Goal: Find specific page/section: Find specific page/section

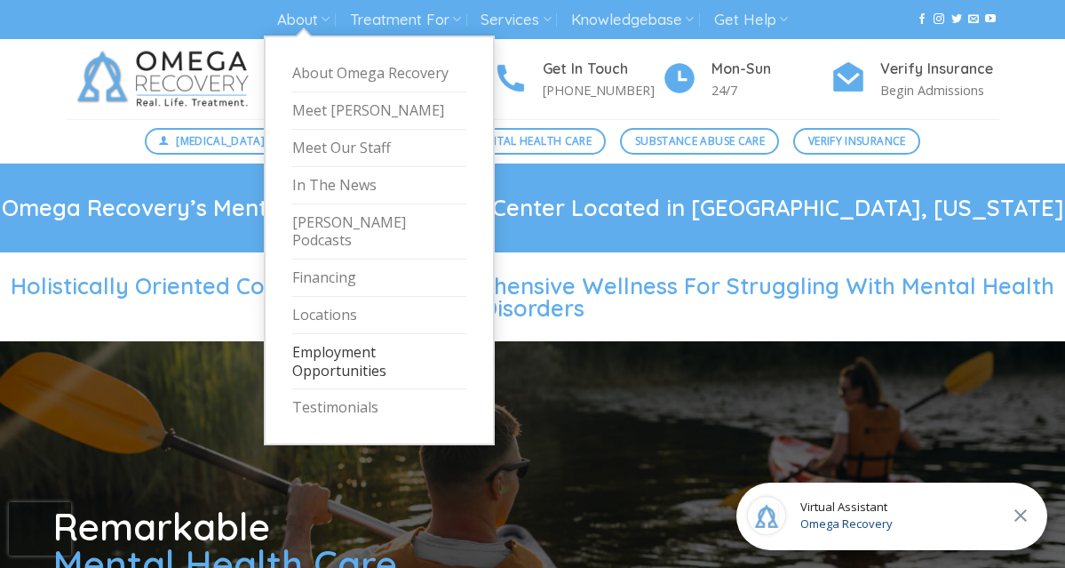
click at [323, 358] on link "Employment Opportunities" at bounding box center [379, 362] width 174 height 56
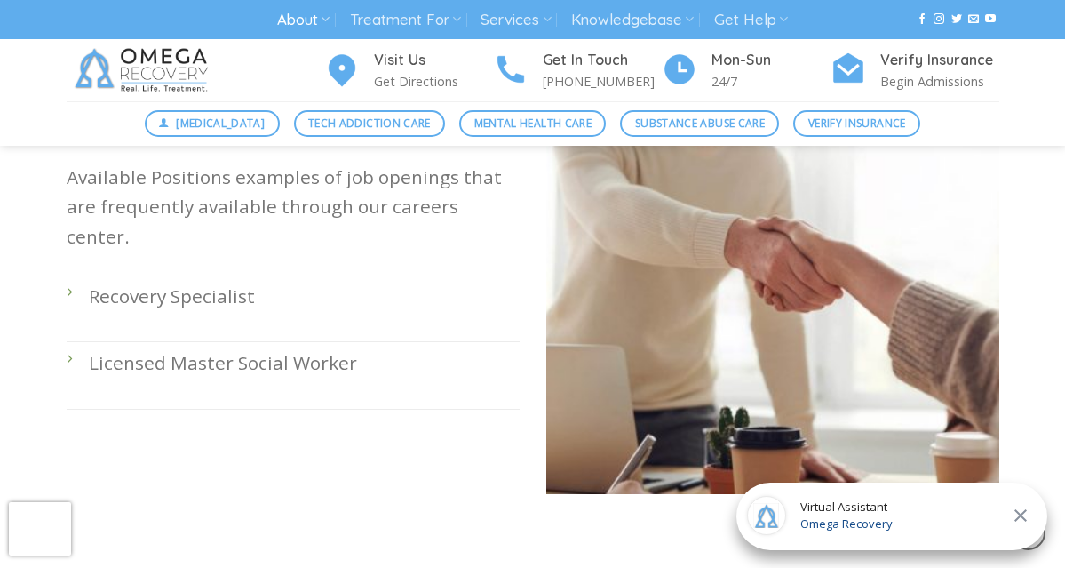
click at [61, 265] on div "Got what it takes to work with us? Great! Send us a link to your resumé or port…" at bounding box center [293, 285] width 480 height 471
click at [84, 275] on li "Recovery Specialist" at bounding box center [293, 308] width 453 height 67
click at [197, 282] on p "Recovery Specialist" at bounding box center [304, 296] width 431 height 29
click at [198, 282] on p "Recovery Specialist" at bounding box center [304, 296] width 431 height 29
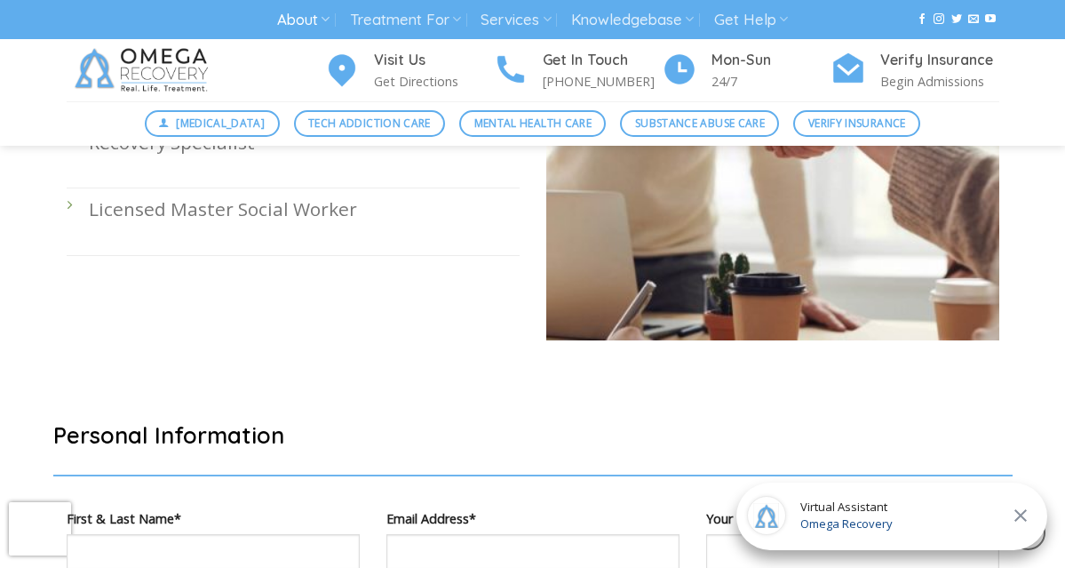
scroll to position [716, 0]
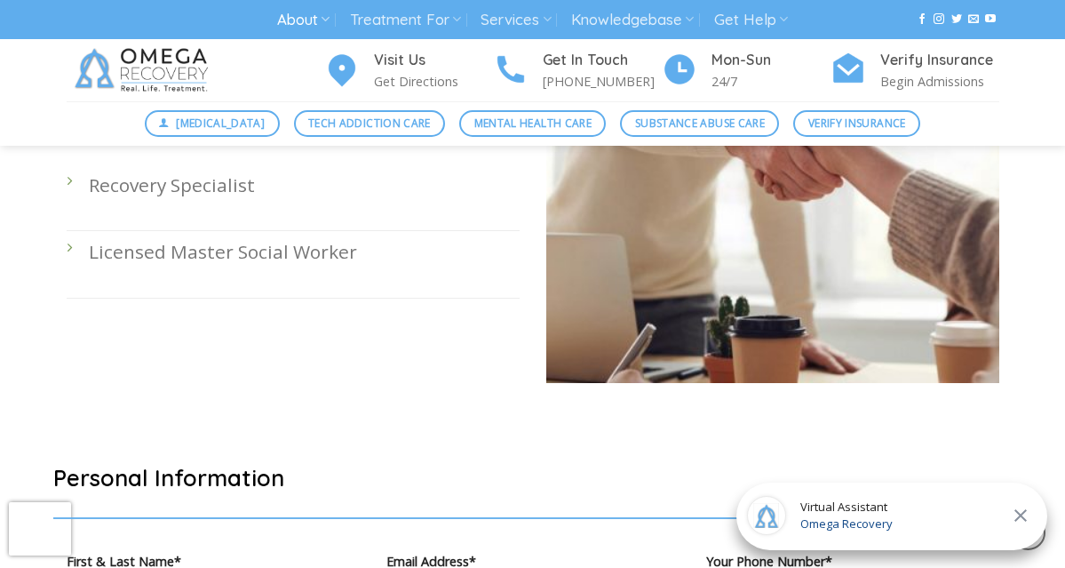
click at [68, 164] on li "Recovery Specialist" at bounding box center [293, 197] width 453 height 67
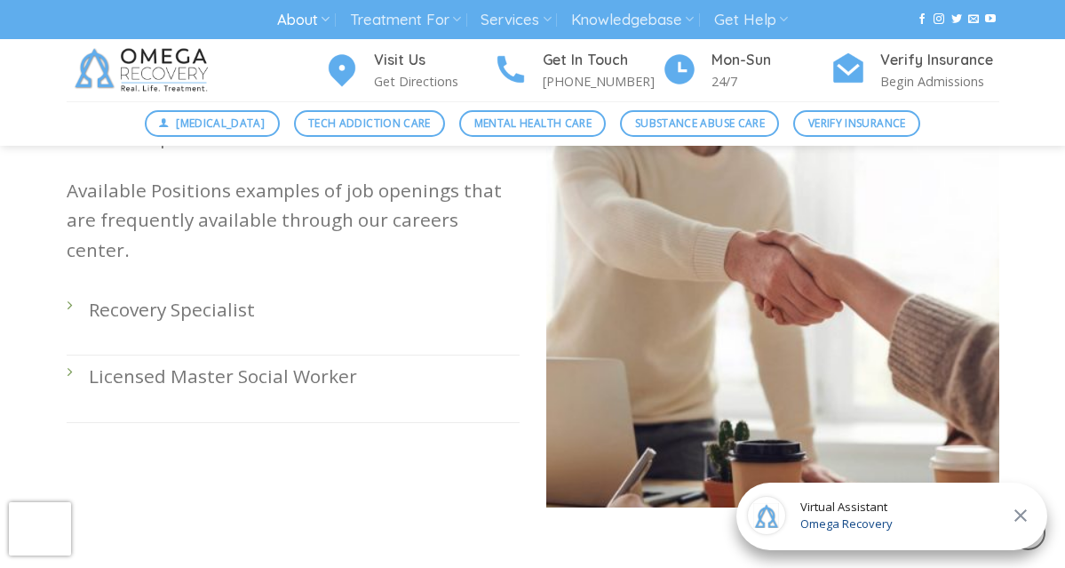
scroll to position [590, 0]
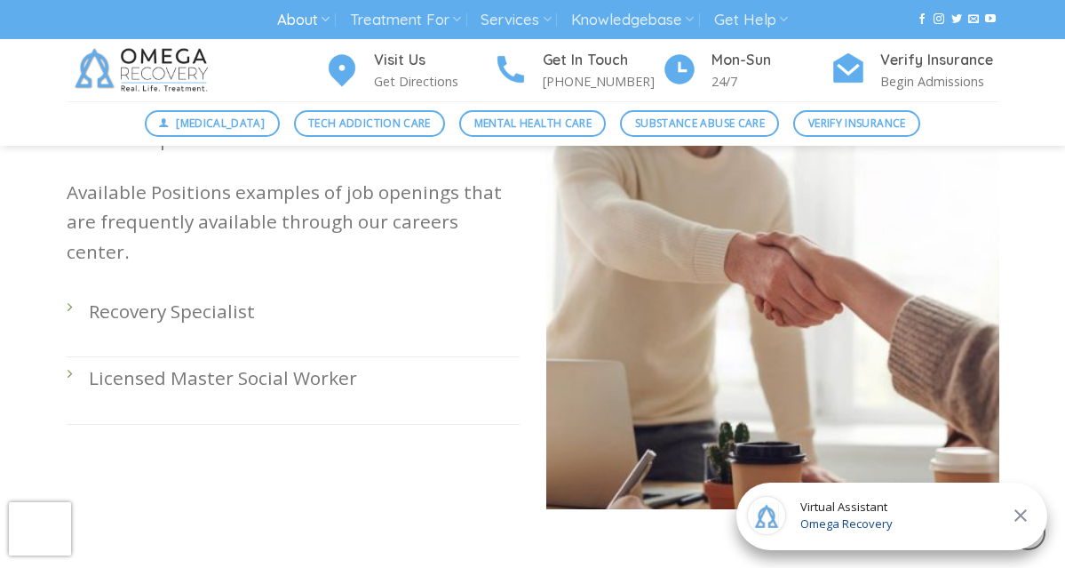
click at [141, 297] on p "Recovery Specialist" at bounding box center [304, 311] width 431 height 29
